Goal: Information Seeking & Learning: Compare options

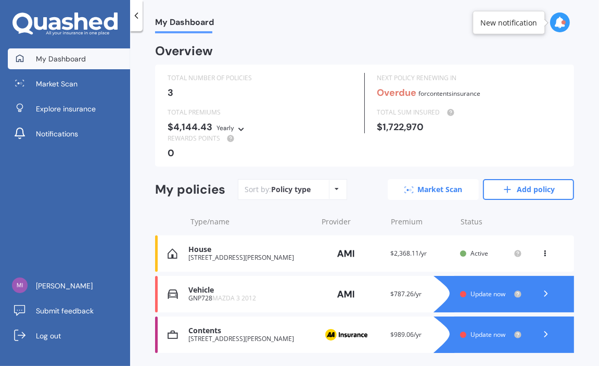
click at [431, 190] on link "Market Scan" at bounding box center [433, 189] width 91 height 21
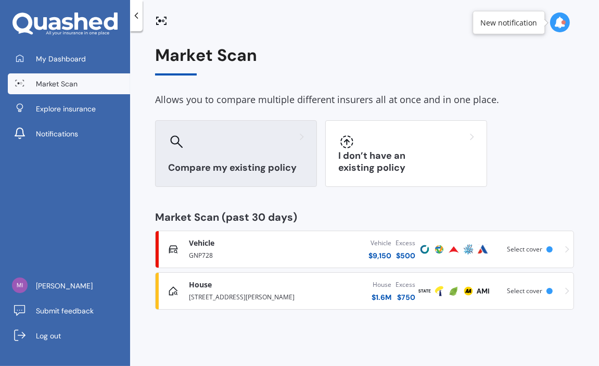
click at [264, 162] on h3 "Compare my existing policy" at bounding box center [236, 168] width 136 height 12
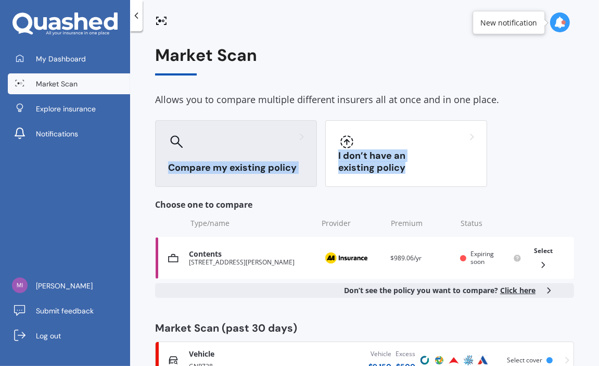
drag, startPoint x: 592, startPoint y: 106, endPoint x: 586, endPoint y: 183, distance: 76.7
click at [586, 183] on div "Market Scan Allows you to compare multiple different insurers all at once and i…" at bounding box center [364, 200] width 469 height 334
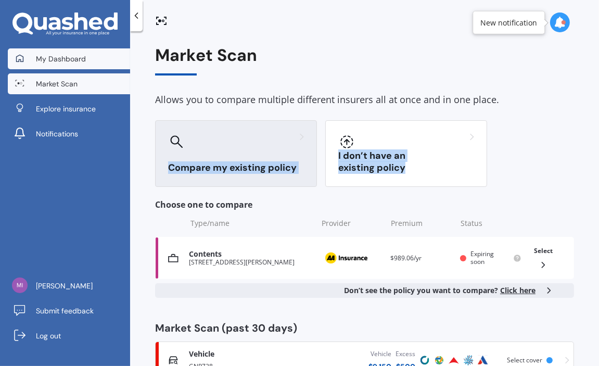
click at [75, 59] on span "My Dashboard" at bounding box center [61, 59] width 50 height 10
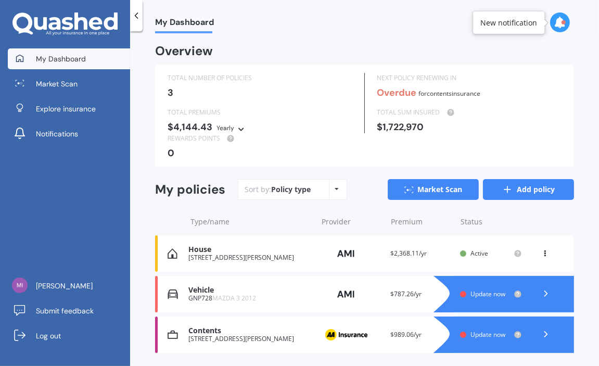
click at [519, 188] on link "Add policy" at bounding box center [528, 189] width 91 height 21
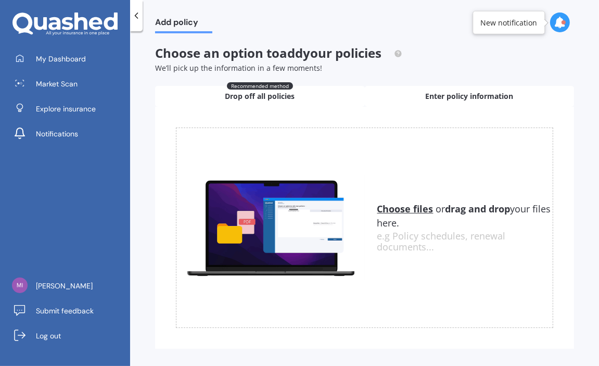
click at [438, 100] on span "Enter policy information" at bounding box center [469, 96] width 88 height 10
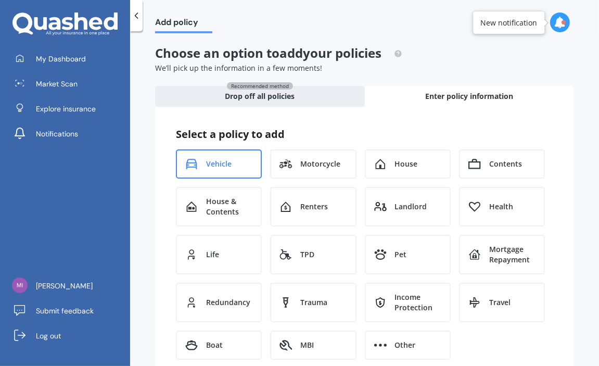
click at [225, 169] on div "Vehicle" at bounding box center [219, 163] width 86 height 29
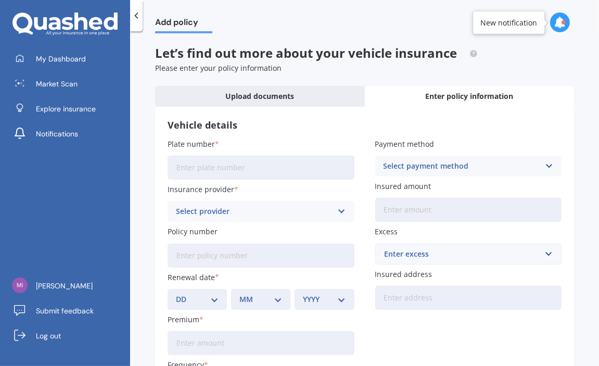
click at [225, 166] on input "Plate number" at bounding box center [260, 168] width 187 height 24
type input "PLL621"
click at [337, 211] on icon at bounding box center [341, 210] width 9 height 11
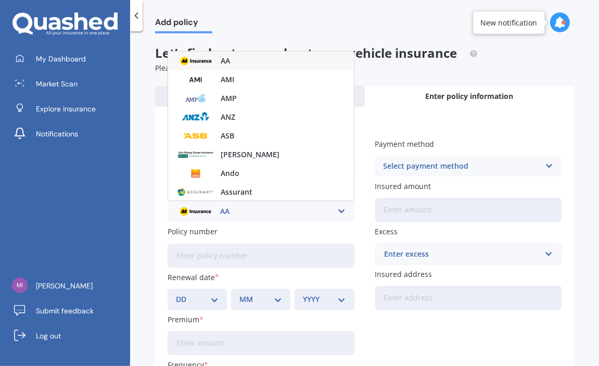
click at [244, 59] on div "AA" at bounding box center [261, 60] width 186 height 19
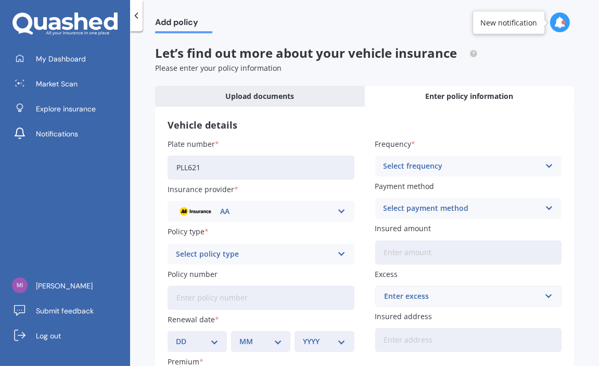
click at [338, 253] on icon at bounding box center [341, 253] width 9 height 11
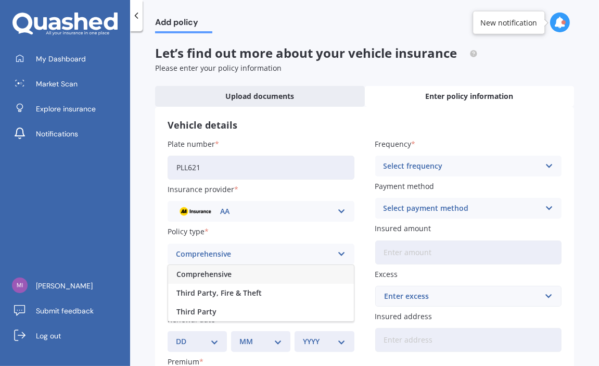
click at [248, 275] on div "Comprehensive" at bounding box center [261, 274] width 186 height 19
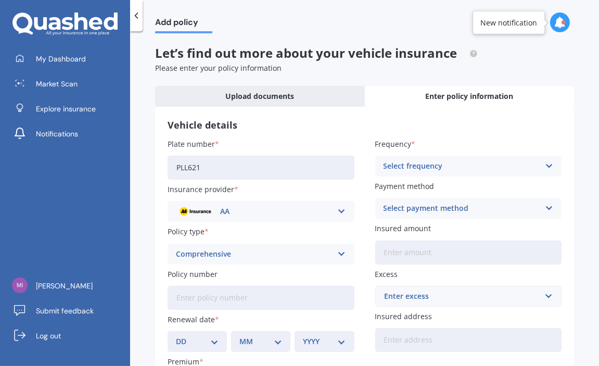
click at [232, 294] on input "Policy number" at bounding box center [260, 298] width 187 height 24
type input "AMV027328003"
click at [211, 341] on select "DD 01 02 03 04 05 06 07 08 09 10 11 12 13 14 15 16 17 18 19 20 21 22 23 24 25 2…" at bounding box center [197, 341] width 43 height 11
select select "10"
click at [176, 336] on select "DD 01 02 03 04 05 06 07 08 09 10 11 12 13 14 15 16 17 18 19 20 21 22 23 24 25 2…" at bounding box center [197, 341] width 43 height 11
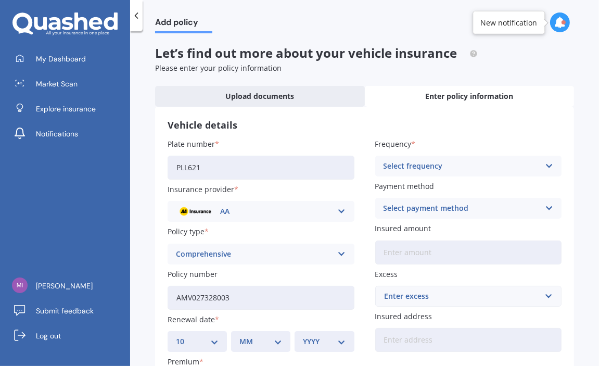
click at [277, 344] on select "MM 01 02 03 04 05 06 07 08 09 10 11 12" at bounding box center [260, 341] width 43 height 11
select select "09"
click at [239, 336] on select "MM 01 02 03 04 05 06 07 08 09 10 11 12" at bounding box center [260, 341] width 43 height 11
click at [342, 339] on select "YYYY 2027 2026 2025 2024 2023 2022 2021 2020 2019 2018 2017 2016 2015 2014 2013…" at bounding box center [324, 341] width 43 height 11
select select "2026"
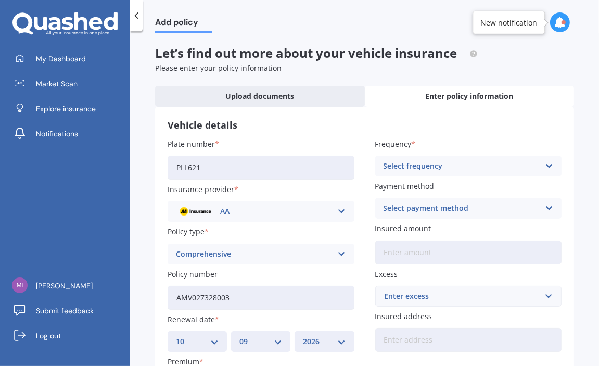
click at [303, 336] on select "YYYY 2027 2026 2025 2024 2023 2022 2021 2020 2019 2018 2017 2016 2015 2014 2013…" at bounding box center [324, 341] width 43 height 11
drag, startPoint x: 598, startPoint y: 146, endPoint x: 596, endPoint y: 180, distance: 34.9
click at [596, 180] on div "Add policy Let’s find out more about your vehicle insurance Please enter your p…" at bounding box center [364, 200] width 469 height 334
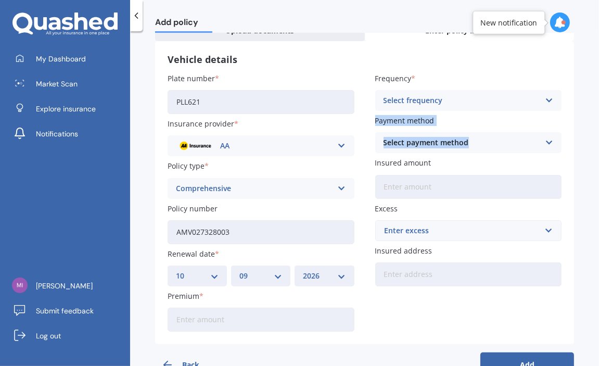
scroll to position [73, 0]
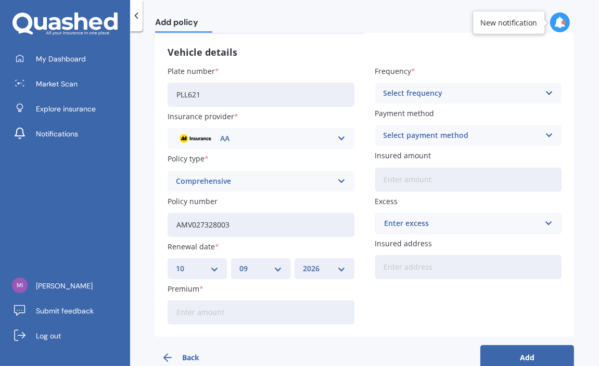
click at [202, 316] on input "Premium" at bounding box center [260, 312] width 187 height 24
type input "$1,193.18"
click at [549, 92] on div "Select frequency Yearly Six-Monthly Quarterly Monthly Fortnightly Weekly" at bounding box center [468, 93] width 187 height 21
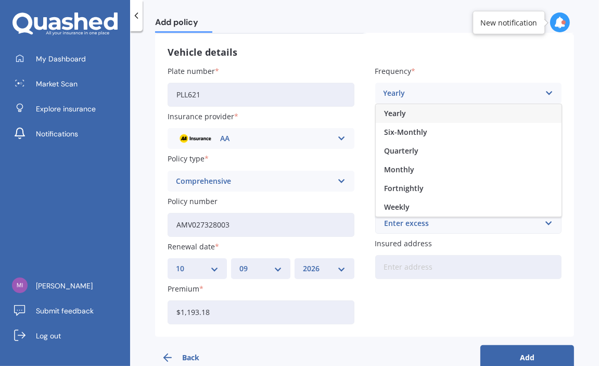
click at [403, 110] on div "Yearly" at bounding box center [469, 113] width 186 height 19
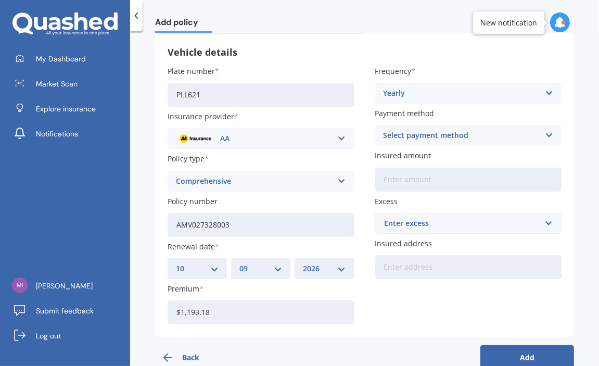
click at [544, 132] on icon at bounding box center [548, 135] width 9 height 11
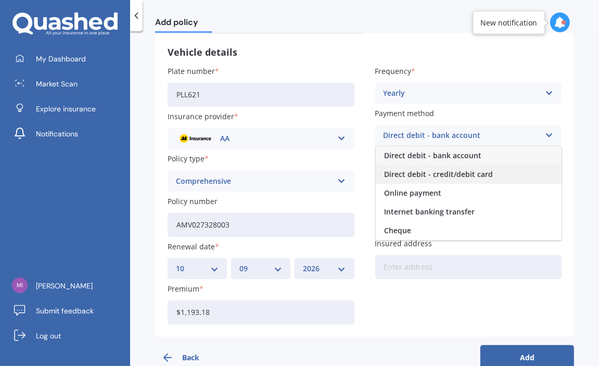
click at [492, 171] on div "Direct debit - credit/debit card" at bounding box center [469, 174] width 186 height 19
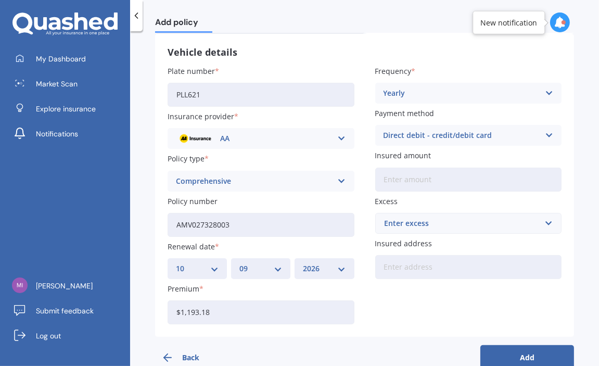
click at [445, 180] on input "Insured amount" at bounding box center [468, 179] width 187 height 24
type input "$42,900"
click at [546, 228] on input "text" at bounding box center [464, 223] width 177 height 20
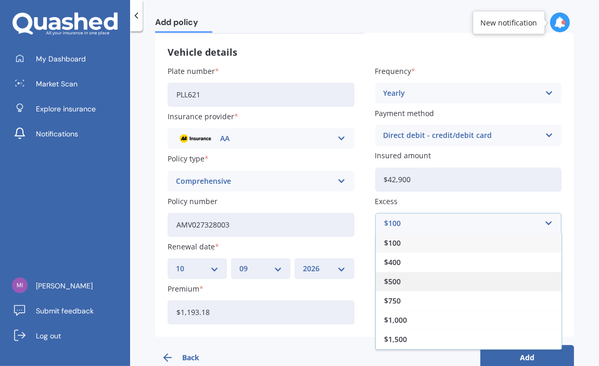
click at [414, 278] on div "$500" at bounding box center [469, 281] width 186 height 19
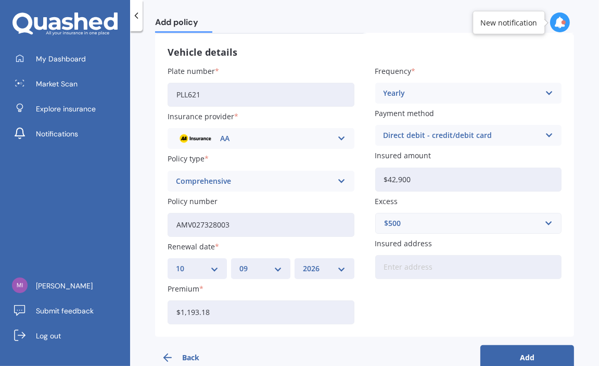
click at [404, 270] on input "Insured address" at bounding box center [468, 267] width 187 height 24
type input "3 BRIANNA PLACE KARAKAPAPAKURA 2113"
click at [527, 352] on button "Add" at bounding box center [527, 357] width 94 height 25
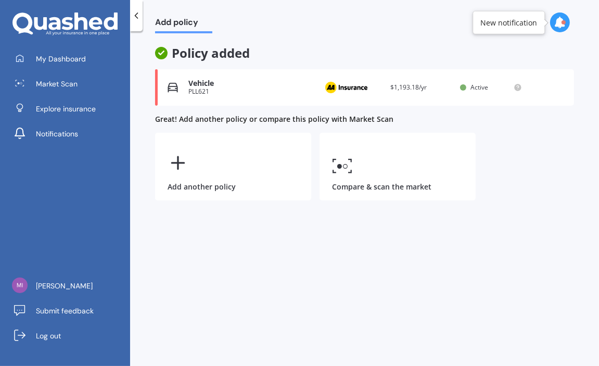
scroll to position [0, 0]
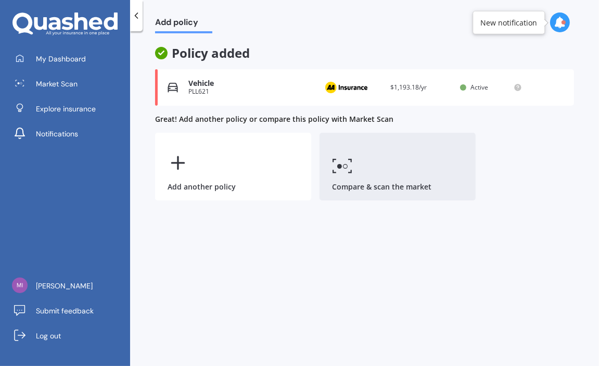
click at [381, 171] on link "Compare & scan the market" at bounding box center [397, 167] width 156 height 68
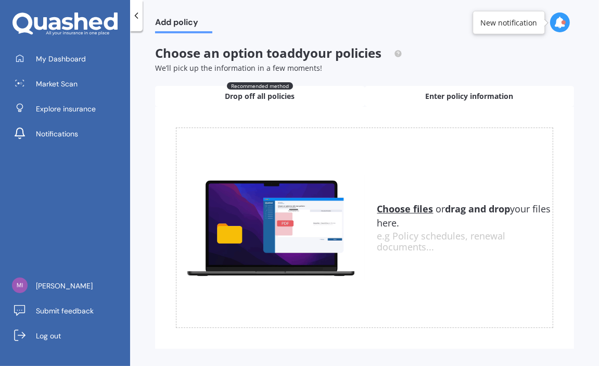
click at [498, 98] on span "Enter policy information" at bounding box center [469, 96] width 88 height 10
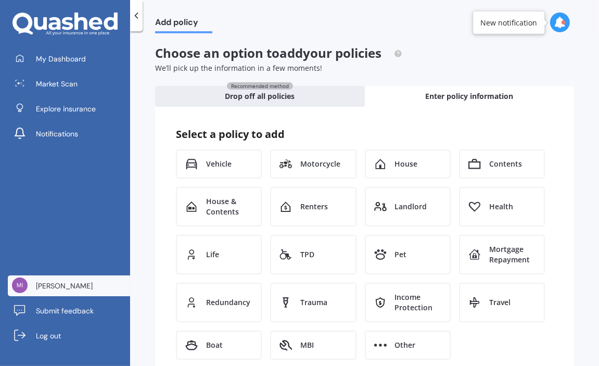
click at [73, 279] on link "[PERSON_NAME]" at bounding box center [69, 285] width 122 height 21
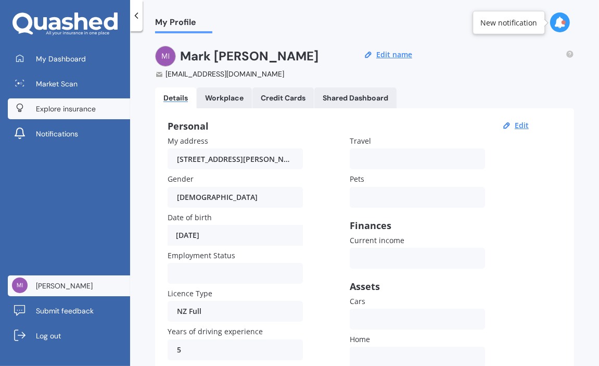
click at [72, 107] on span "Explore insurance" at bounding box center [66, 109] width 60 height 10
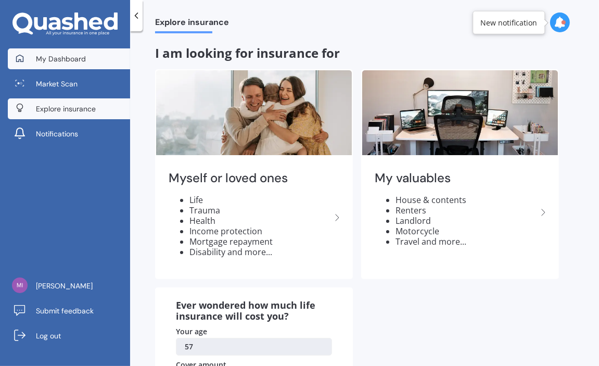
click at [67, 60] on span "My Dashboard" at bounding box center [61, 59] width 50 height 10
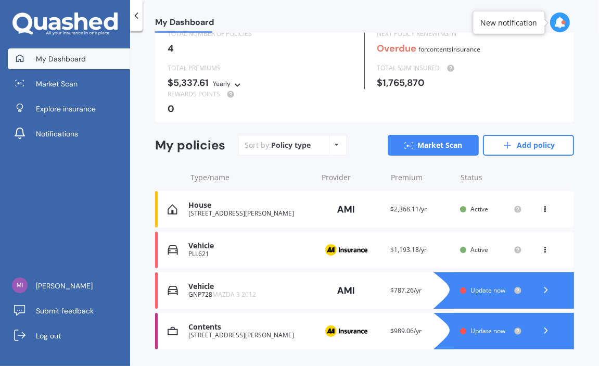
scroll to position [71, 0]
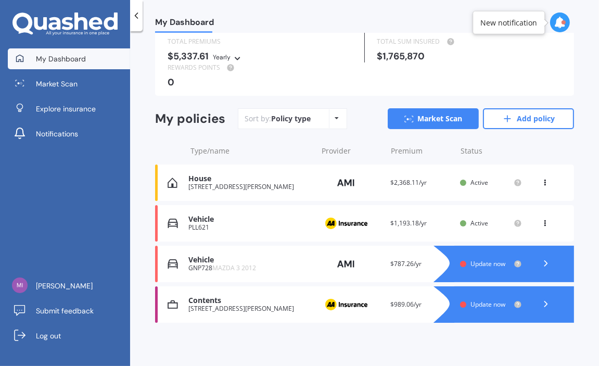
click at [195, 221] on div "Vehicle" at bounding box center [249, 219] width 123 height 9
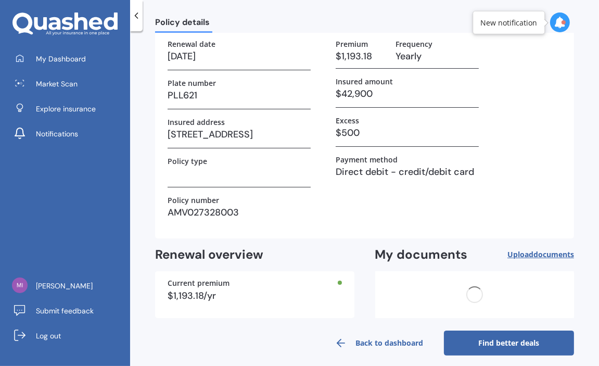
scroll to position [0, 0]
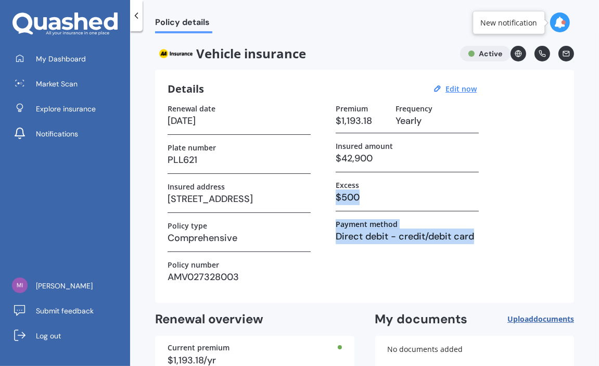
drag, startPoint x: 598, startPoint y: 187, endPoint x: 591, endPoint y: 243, distance: 57.2
click at [591, 243] on div "Policy details Vehicle insurance Active Details Edit now Renewal date 10/09/202…" at bounding box center [364, 200] width 469 height 334
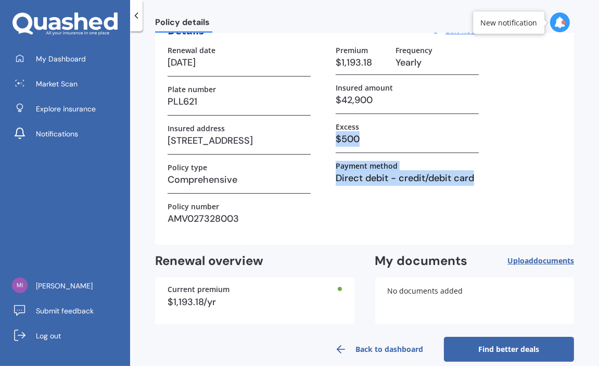
scroll to position [72, 0]
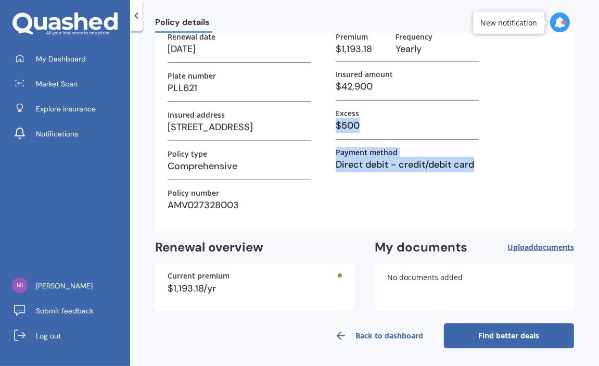
click at [493, 332] on link "Find better deals" at bounding box center [509, 335] width 130 height 25
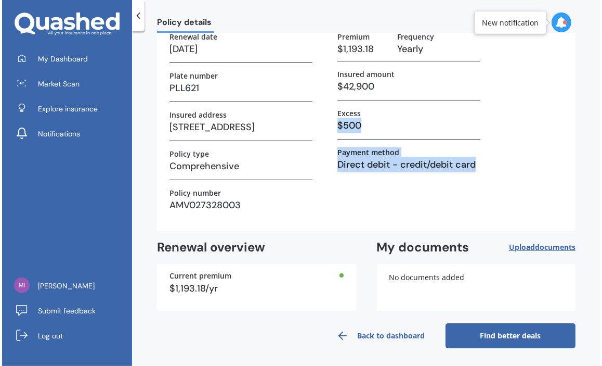
scroll to position [0, 0]
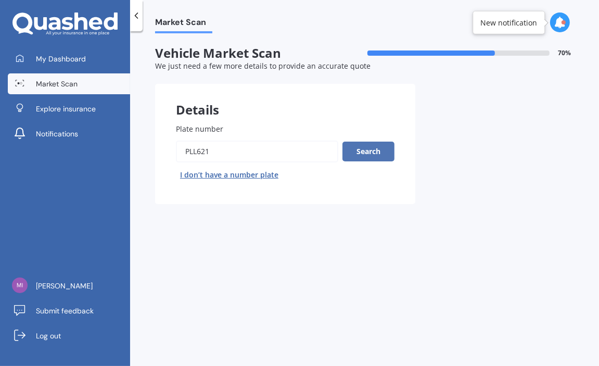
click at [358, 149] on button "Search" at bounding box center [368, 151] width 52 height 20
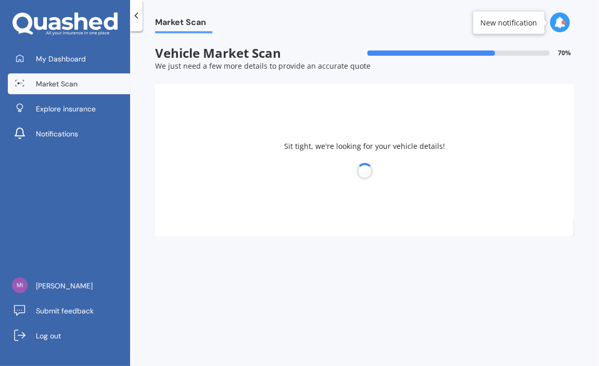
select select "HYUNDAI"
select select "TUCSON"
select select "08"
select select "11"
select select "1967"
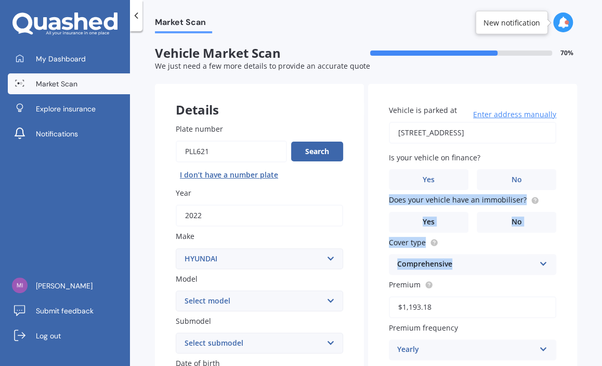
drag, startPoint x: 595, startPoint y: 177, endPoint x: 594, endPoint y: 267, distance: 90.0
click at [594, 267] on div "Market Scan Vehicle Market Scan 70 % We just need a few more details to provide…" at bounding box center [366, 200] width 472 height 334
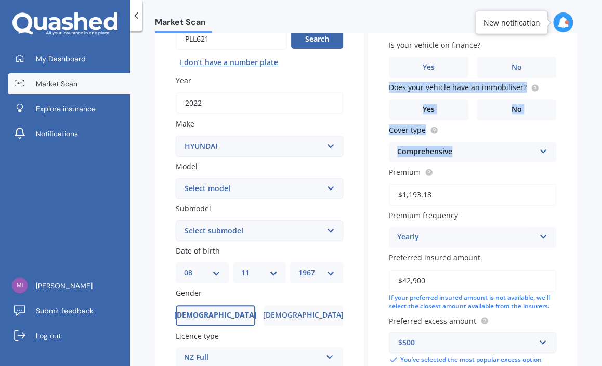
scroll to position [138, 0]
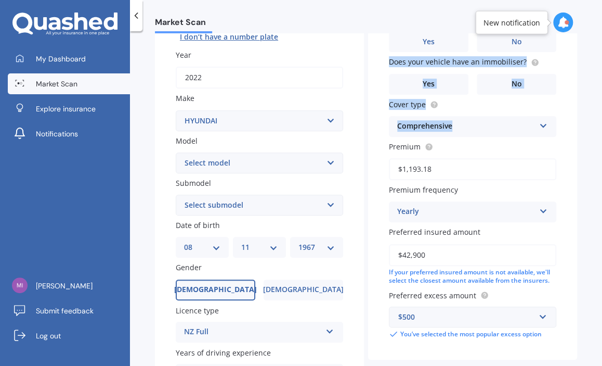
click at [329, 208] on select "Select submodel 1.6 Turbo Elite 2.0 4WD CRDi Turbo Diesel A4 2.0 4WD Petrol A4 …" at bounding box center [259, 205] width 167 height 21
select select "NX4E HYBRID 2WD"
click at [176, 195] on select "Select submodel 1.6 Turbo Elite 2.0 4WD CRDi Turbo Diesel A4 2.0 4WD Petrol A4 …" at bounding box center [259, 205] width 167 height 21
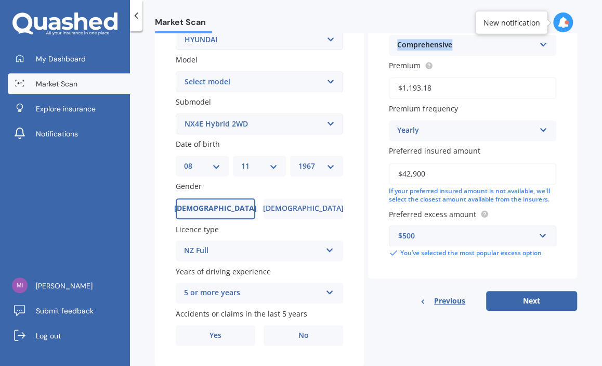
scroll to position [242, 0]
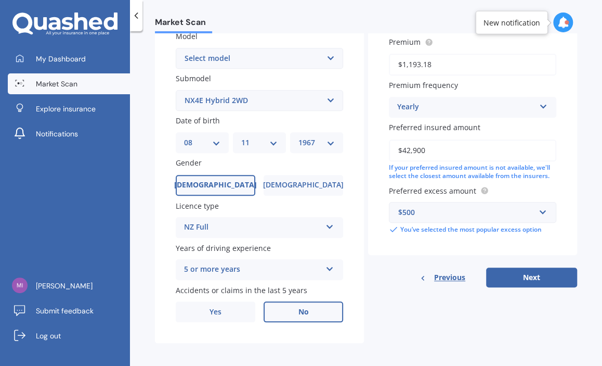
click at [307, 301] on label "No" at bounding box center [304, 311] width 80 height 21
click at [0, 0] on input "No" at bounding box center [0, 0] width 0 height 0
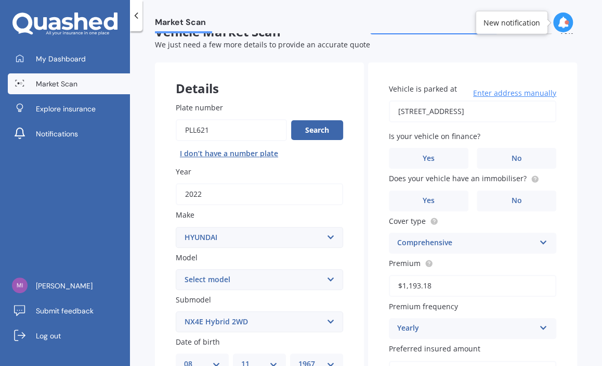
scroll to position [47, 0]
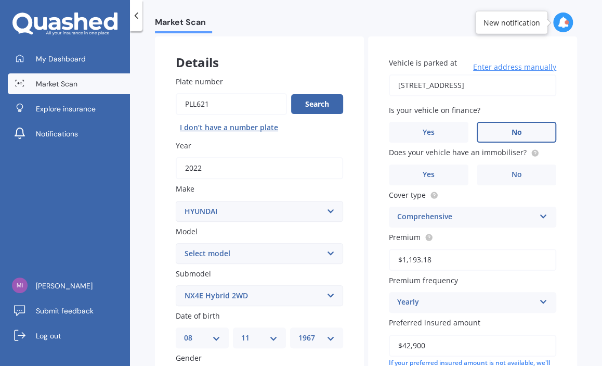
click at [512, 130] on span "No" at bounding box center [517, 132] width 10 height 9
click at [0, 0] on input "No" at bounding box center [0, 0] width 0 height 0
click at [431, 176] on span "Yes" at bounding box center [429, 174] width 12 height 9
click at [0, 0] on input "Yes" at bounding box center [0, 0] width 0 height 0
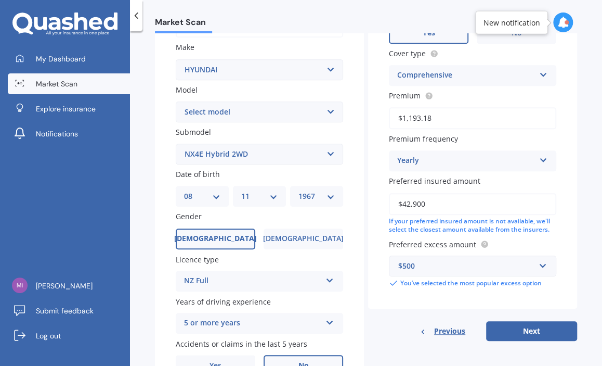
scroll to position [230, 0]
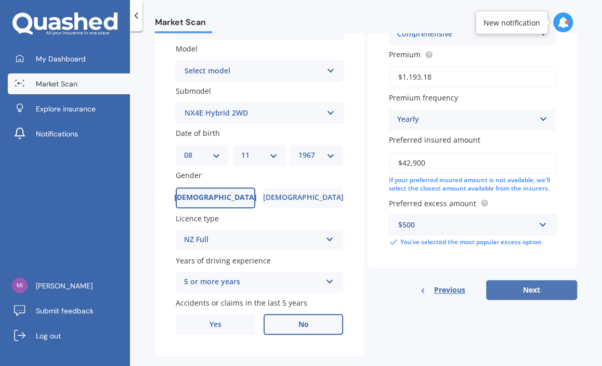
click at [519, 285] on button "Next" at bounding box center [531, 290] width 91 height 20
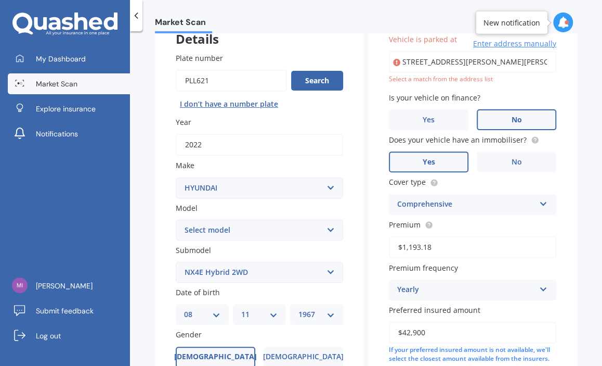
scroll to position [0, 0]
type input "3 Brianna Place, Papakura, Karaka 2113"
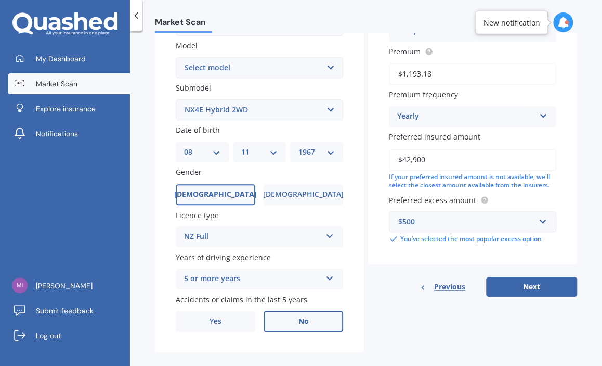
scroll to position [237, 0]
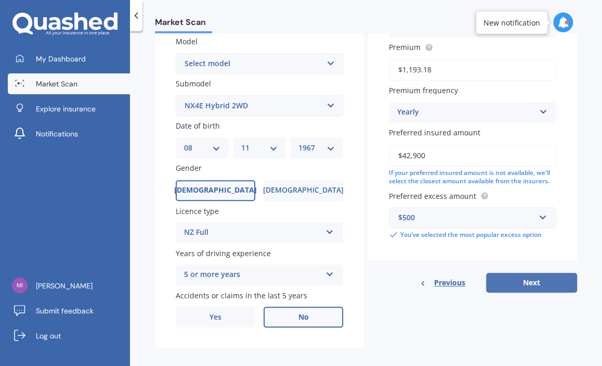
click at [522, 281] on button "Next" at bounding box center [531, 283] width 91 height 20
select select "08"
select select "11"
select select "1967"
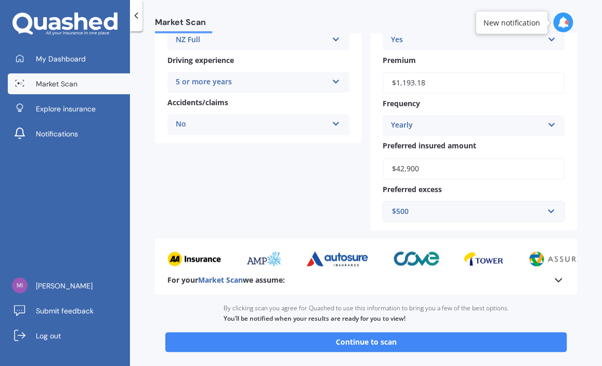
scroll to position [250, 0]
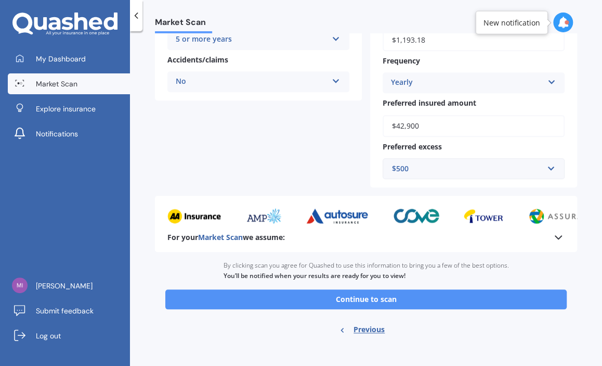
click at [375, 296] on button "Continue to scan" at bounding box center [366, 299] width 402 height 20
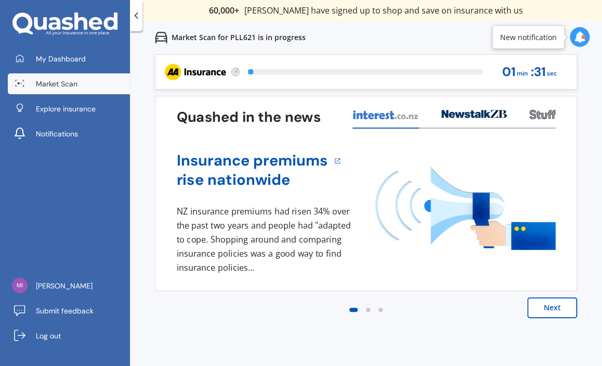
scroll to position [0, 0]
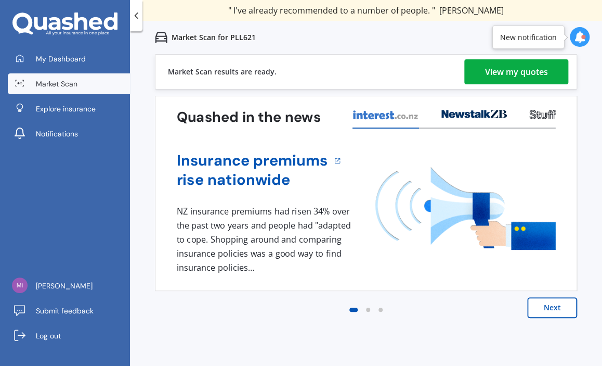
click at [499, 72] on div "View my quotes" at bounding box center [516, 71] width 63 height 25
